Goal: Transaction & Acquisition: Book appointment/travel/reservation

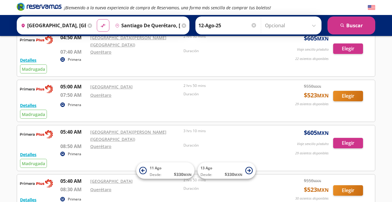
scroll to position [431, 0]
drag, startPoint x: 185, startPoint y: 111, endPoint x: 199, endPoint y: 118, distance: 15.1
click at [199, 177] on div "05:40 AM [GEOGRAPHIC_DATA] 08:30 AM Querétaro 2 hrs 50 mins Duración" at bounding box center [166, 186] width 213 height 18
click at [199, 185] on p "Duración" at bounding box center [229, 187] width 90 height 5
click at [362, 185] on button "Elegir" at bounding box center [348, 190] width 30 height 10
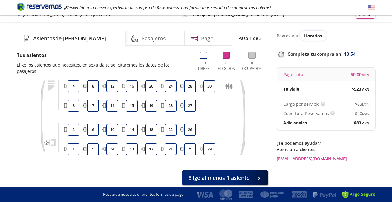
scroll to position [8, 0]
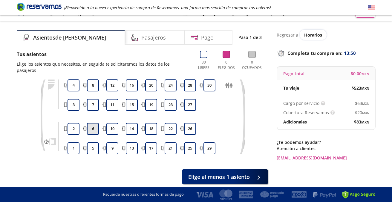
click at [96, 123] on button "6" at bounding box center [93, 129] width 12 height 12
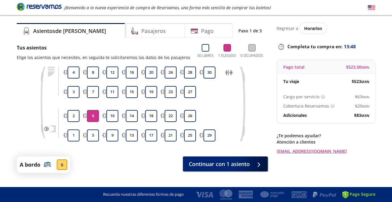
scroll to position [18, 0]
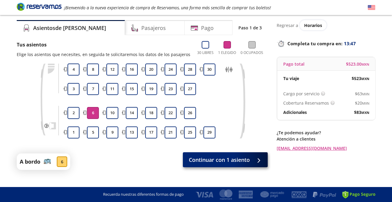
click at [251, 163] on button "Continuar con 1 asiento" at bounding box center [225, 159] width 85 height 15
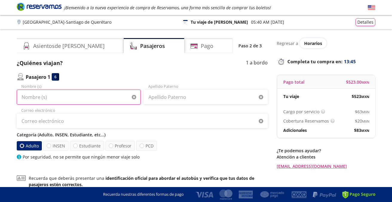
type input "e"
drag, startPoint x: 66, startPoint y: 96, endPoint x: 68, endPoint y: 91, distance: 4.9
click at [66, 96] on input "benjaimn" at bounding box center [79, 96] width 124 height 15
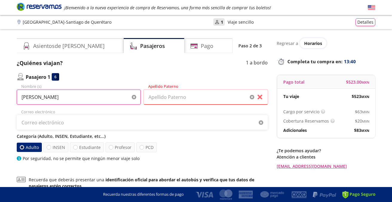
type input "[PERSON_NAME]"
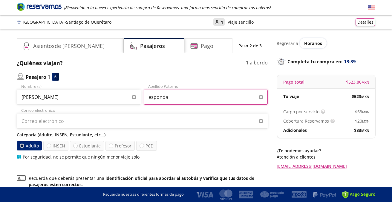
type input "esponda"
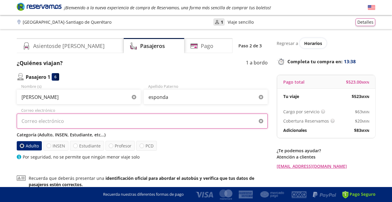
type input "[EMAIL_ADDRESS][DOMAIN_NAME]"
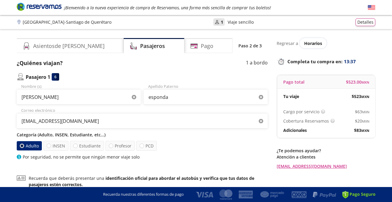
scroll to position [37, 0]
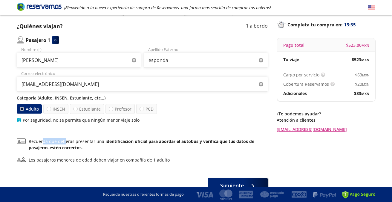
drag, startPoint x: 43, startPoint y: 141, endPoint x: 83, endPoint y: 141, distance: 39.5
click at [80, 141] on p "Recuerda que deberás presentar una identificación oficial para abordar el autob…" at bounding box center [148, 144] width 239 height 13
click at [83, 141] on p "Recuerda que deberás presentar una identificación oficial para abordar el autob…" at bounding box center [148, 144] width 239 height 13
drag, startPoint x: 57, startPoint y: 141, endPoint x: 93, endPoint y: 142, distance: 35.3
click at [90, 142] on p "Recuerda que deberás presentar una identificación oficial para abordar el autob…" at bounding box center [148, 144] width 239 height 13
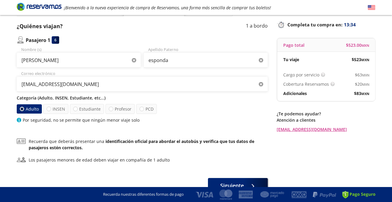
click at [93, 142] on p "Recuerda que deberás presentar una identificación oficial para abordar el autob…" at bounding box center [148, 144] width 239 height 13
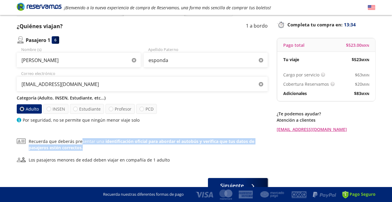
drag, startPoint x: 81, startPoint y: 141, endPoint x: 100, endPoint y: 147, distance: 20.7
click at [100, 147] on p "Recuerda que deberás presentar una identificación oficial para abordar el autob…" at bounding box center [148, 144] width 239 height 13
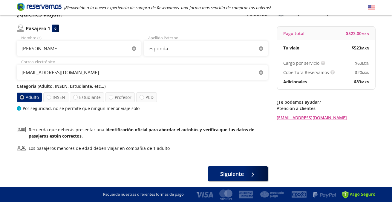
scroll to position [50, 0]
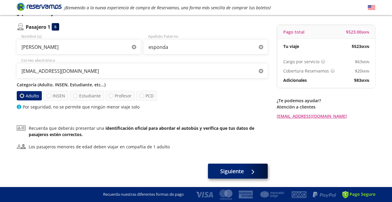
click at [220, 173] on span "Siguiente" at bounding box center [232, 171] width 24 height 8
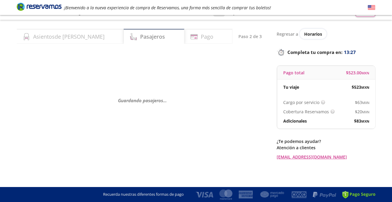
scroll to position [9, 0]
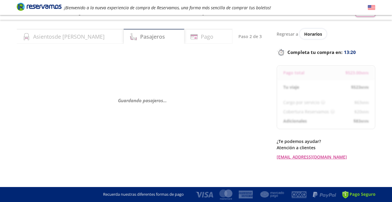
select select "MX"
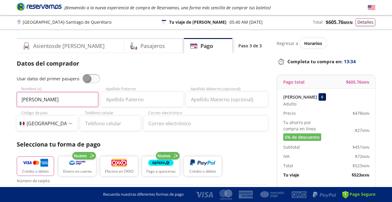
type input "[PERSON_NAME]"
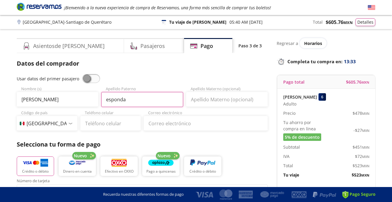
type input "esponda"
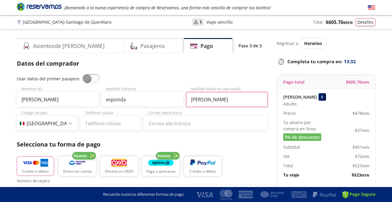
type input "[PERSON_NAME]"
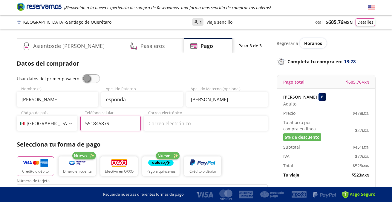
type input "55 1845 8795"
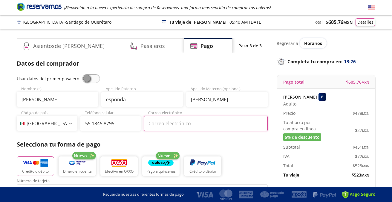
type input "[EMAIL_ADDRESS][DOMAIN_NAME]"
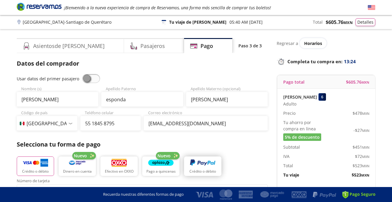
click at [202, 171] on p "Crédito o débito" at bounding box center [203, 170] width 27 height 5
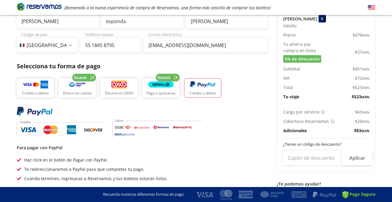
scroll to position [71, 0]
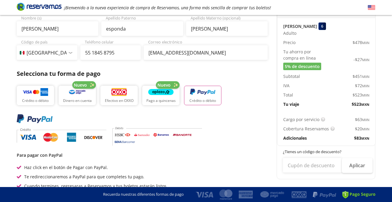
click at [204, 92] on img "button" at bounding box center [202, 91] width 25 height 9
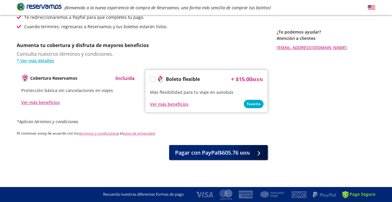
scroll to position [230, 0]
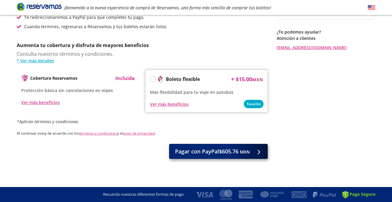
click at [206, 156] on button "Pagar con PayPal $605.76 MXN" at bounding box center [218, 151] width 99 height 15
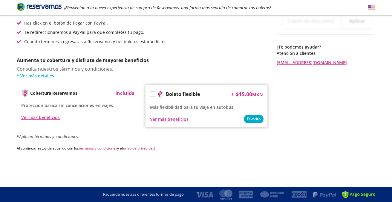
scroll to position [0, 0]
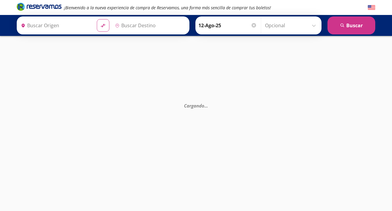
type input "[GEOGRAPHIC_DATA], [GEOGRAPHIC_DATA]"
type input "Santiago de Querétaro, [GEOGRAPHIC_DATA]"
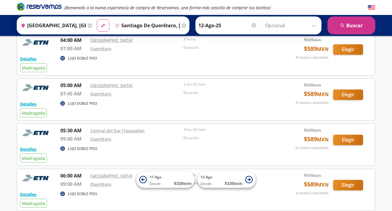
scroll to position [7, 0]
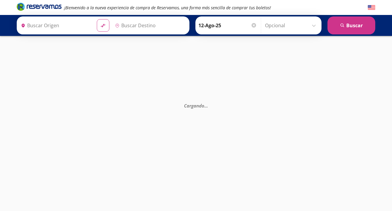
type input "Santiago de Querétaro, [GEOGRAPHIC_DATA]"
type input "[GEOGRAPHIC_DATA], [GEOGRAPHIC_DATA]"
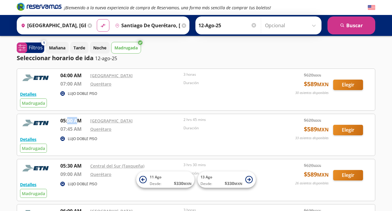
drag, startPoint x: 68, startPoint y: 122, endPoint x: 79, endPoint y: 122, distance: 10.8
click at [79, 122] on p "05:00 AM" at bounding box center [73, 120] width 27 height 7
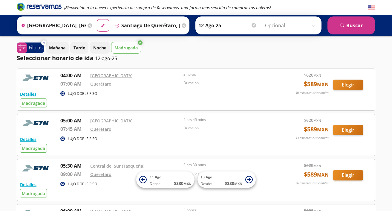
click at [72, 130] on p "07:45 AM" at bounding box center [73, 128] width 27 height 7
click at [72, 120] on p "05:00 AM" at bounding box center [73, 120] width 27 height 7
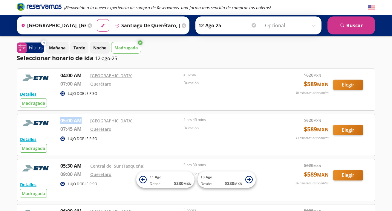
click at [72, 120] on p "05:00 AM" at bounding box center [73, 120] width 27 height 7
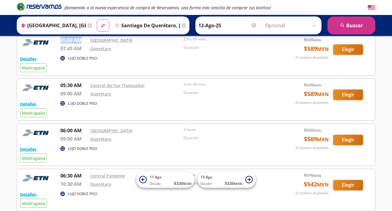
scroll to position [80, 0]
click at [68, 133] on p "06:00 AM" at bounding box center [73, 130] width 27 height 7
click at [68, 135] on p "09:00 AM" at bounding box center [73, 138] width 27 height 7
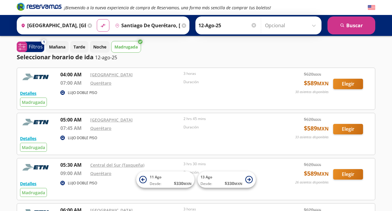
scroll to position [1, 0]
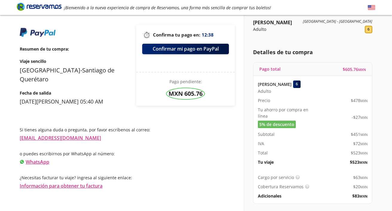
scroll to position [42, 0]
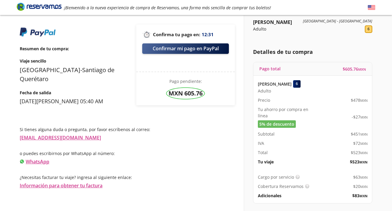
click at [192, 47] on button "Confirmar mi pago en PayPal" at bounding box center [185, 48] width 87 height 10
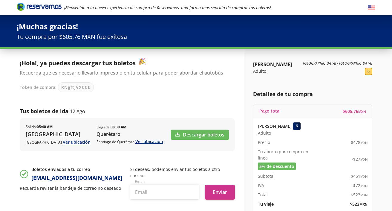
scroll to position [30, 0]
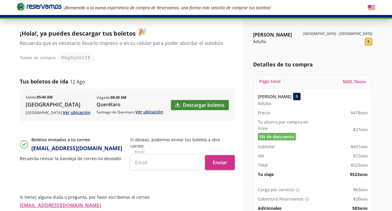
click at [180, 106] on link "Descargar boletos" at bounding box center [200, 105] width 58 height 10
